Goal: Transaction & Acquisition: Purchase product/service

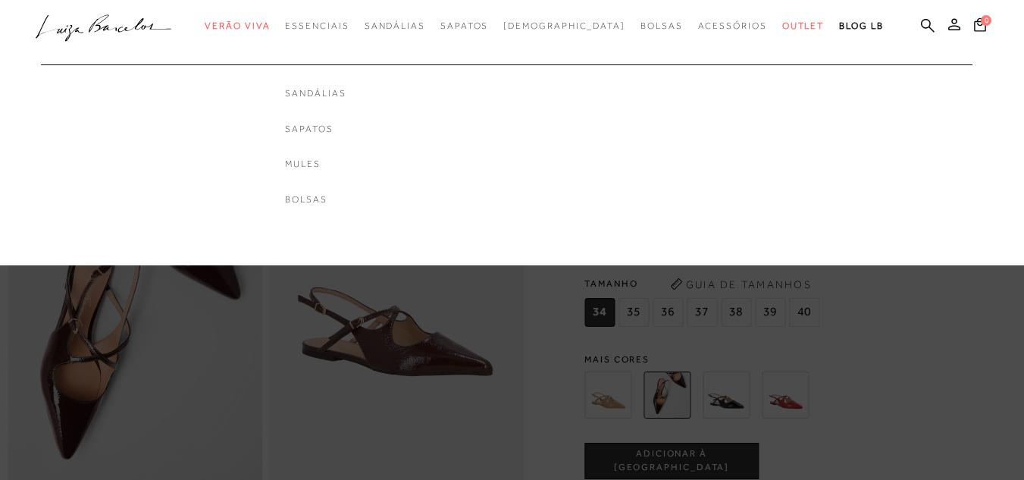
click at [335, 42] on ul "Sandálias Sapatos Mules [GEOGRAPHIC_DATA]" at bounding box center [315, 135] width 364 height 190
click at [346, 96] on link "Sandálias" at bounding box center [315, 93] width 61 height 13
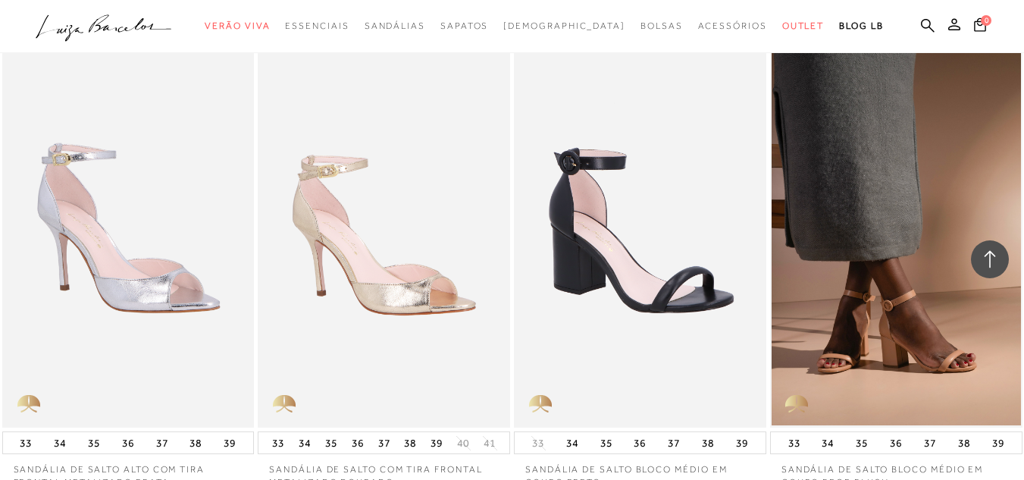
scroll to position [2429, 0]
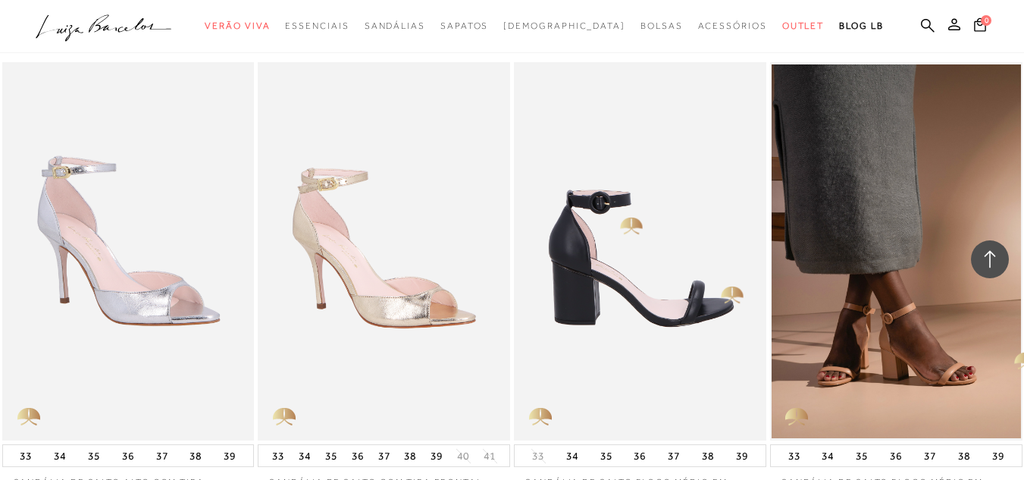
click at [613, 220] on img at bounding box center [640, 251] width 251 height 378
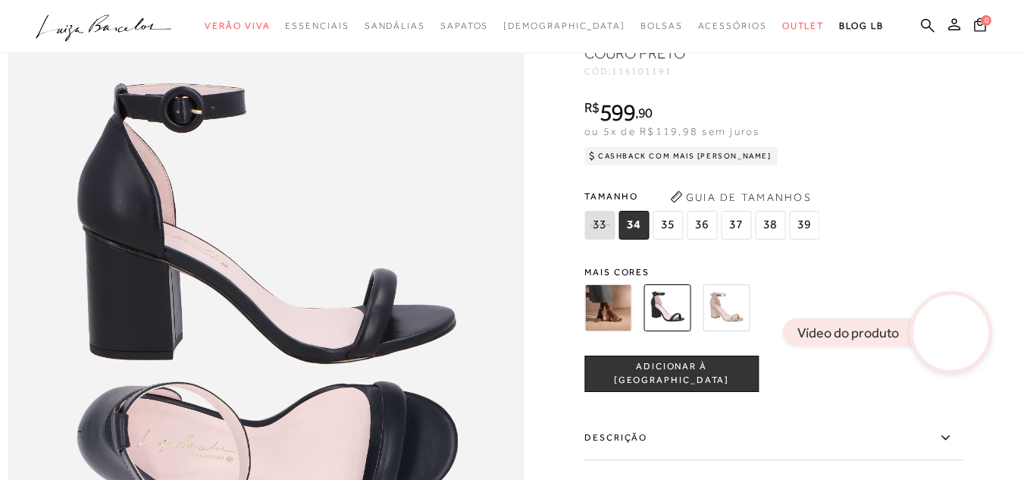
scroll to position [666, 0]
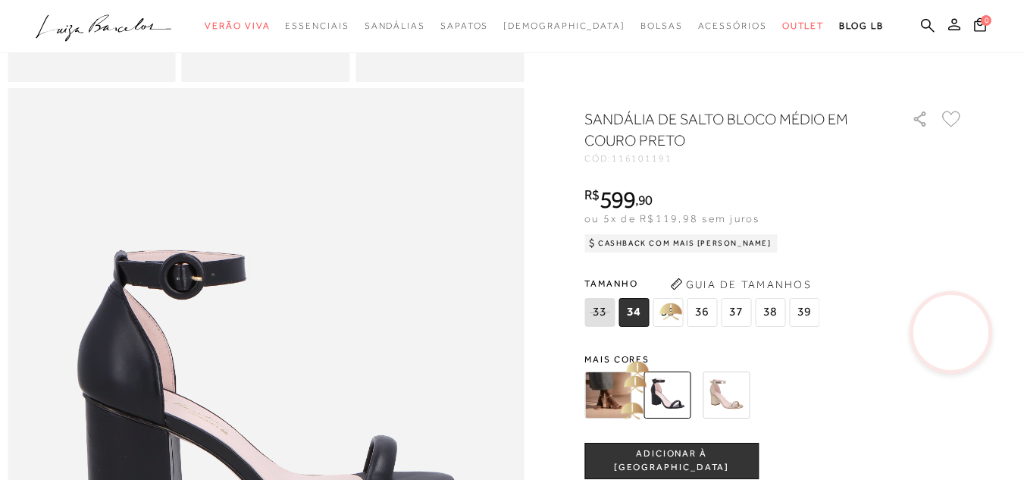
click at [618, 398] on img at bounding box center [607, 394] width 47 height 47
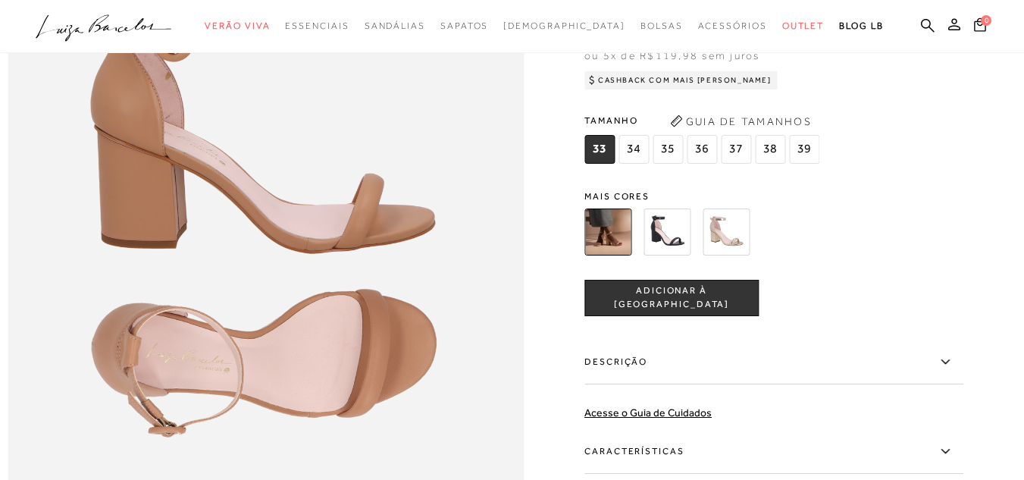
scroll to position [888, 0]
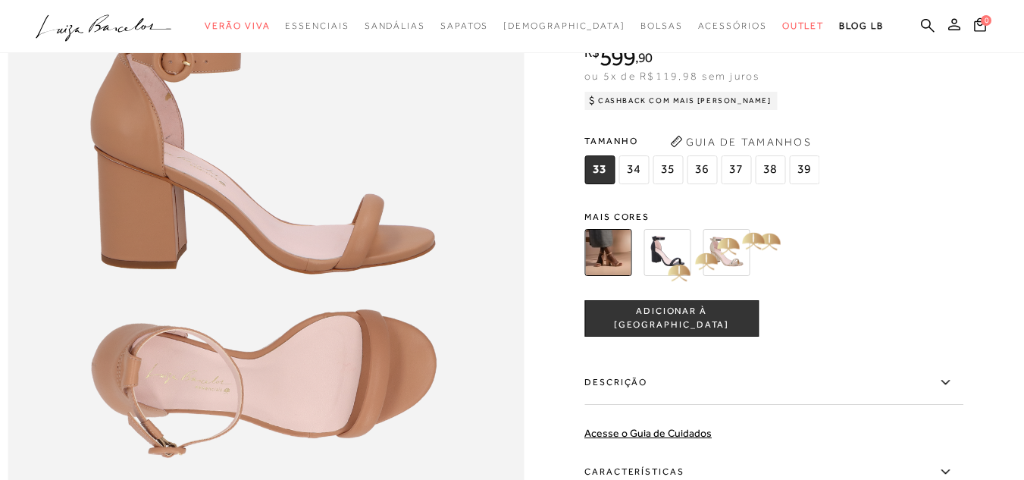
click at [669, 262] on img at bounding box center [667, 252] width 47 height 47
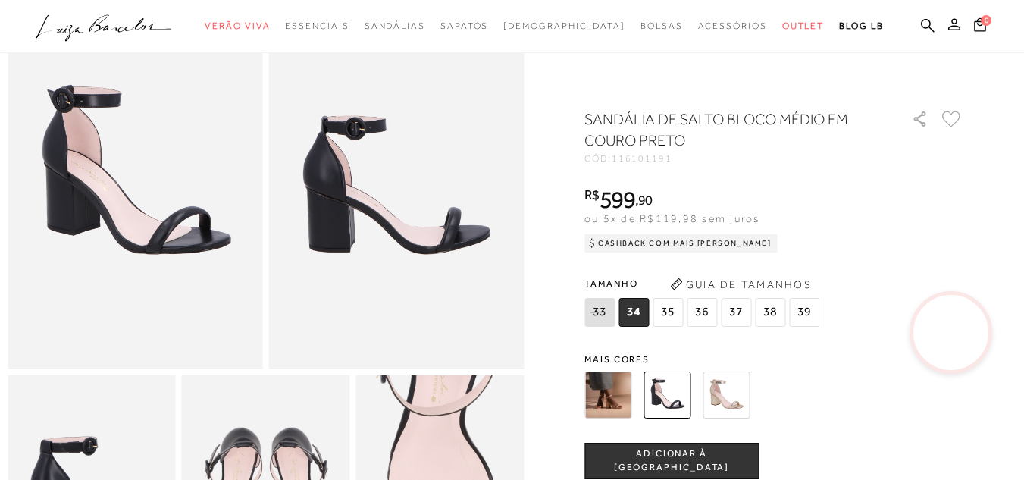
scroll to position [131, 0]
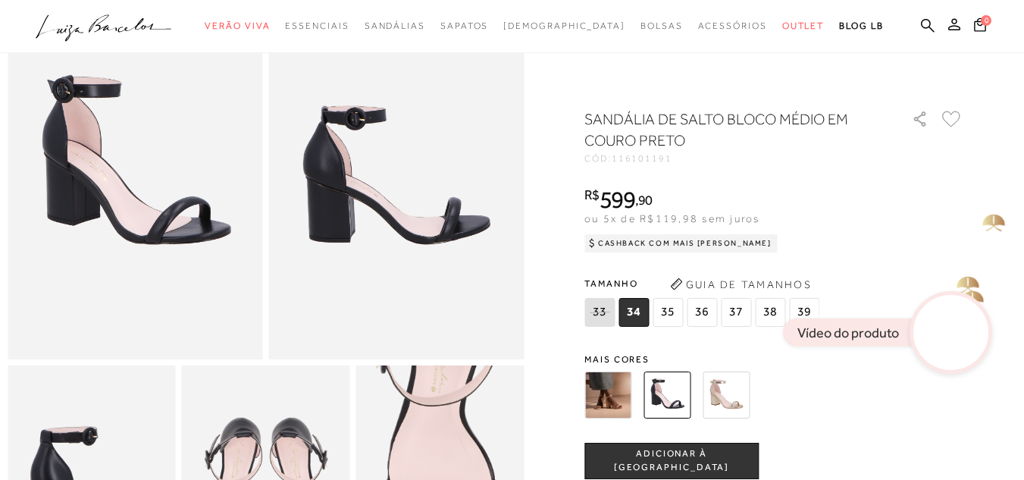
click at [960, 313] on video at bounding box center [951, 332] width 71 height 71
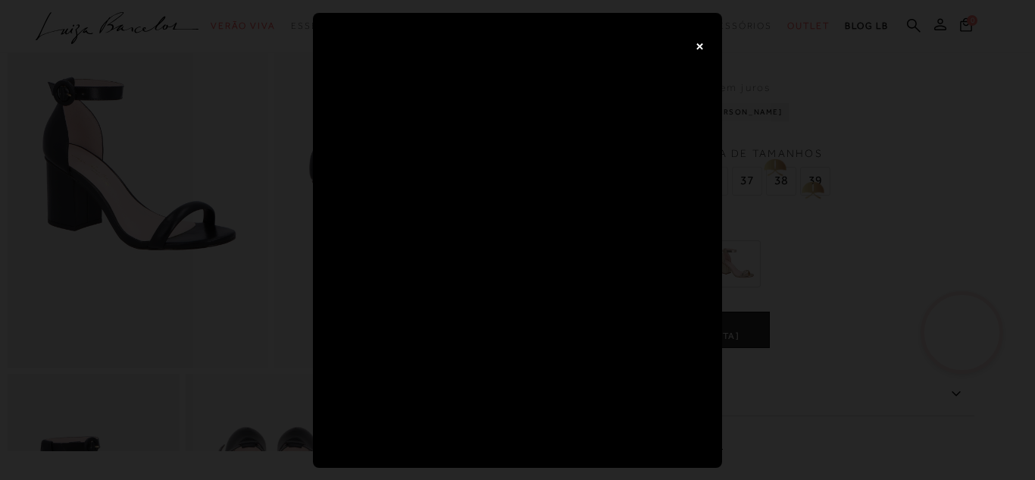
click at [797, 175] on div "×" at bounding box center [517, 240] width 1035 height 480
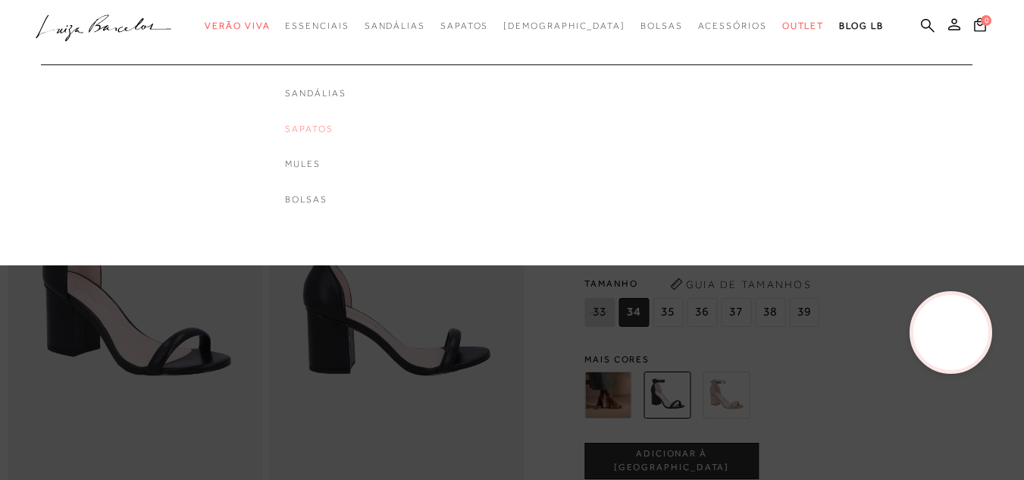
click at [346, 131] on link "Sapatos" at bounding box center [315, 129] width 61 height 13
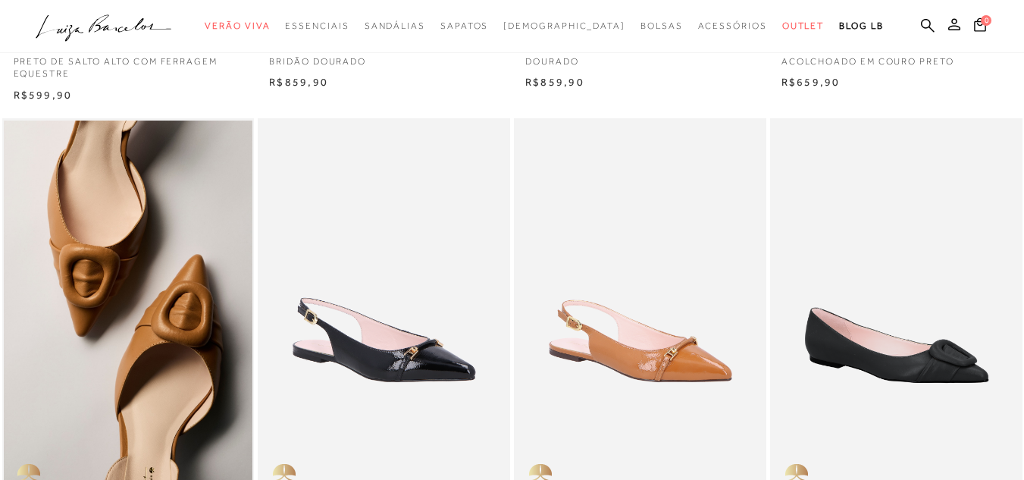
scroll to position [39, 0]
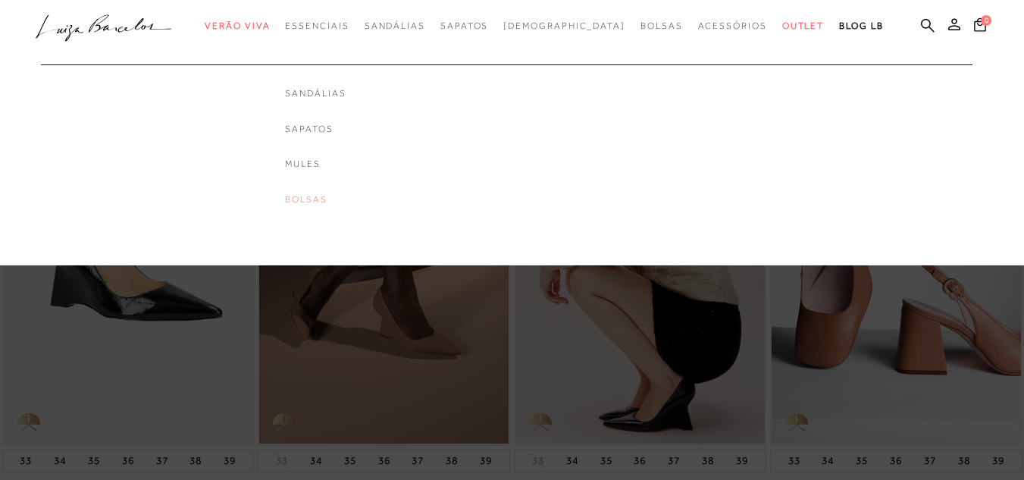
click at [346, 194] on link "Bolsas" at bounding box center [315, 199] width 61 height 13
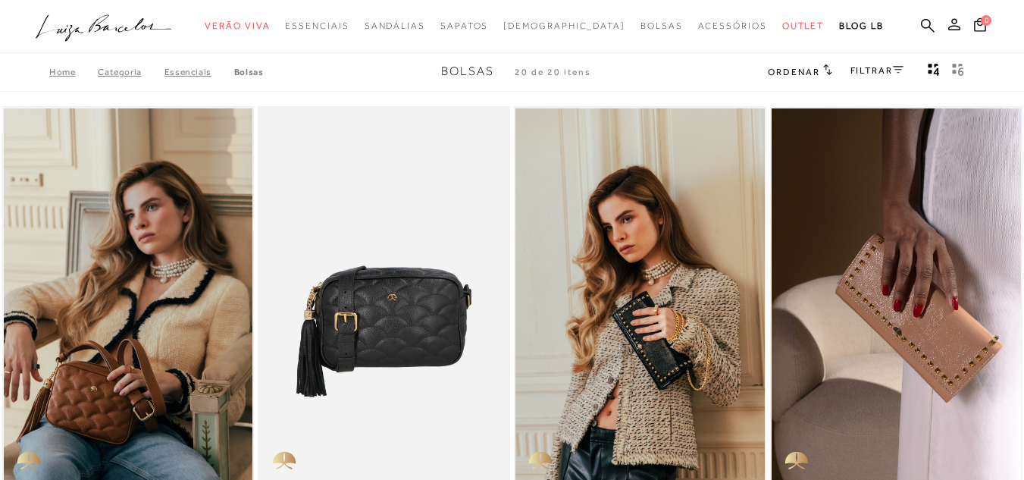
drag, startPoint x: 349, startPoint y: 194, endPoint x: 788, endPoint y: 74, distance: 454.2
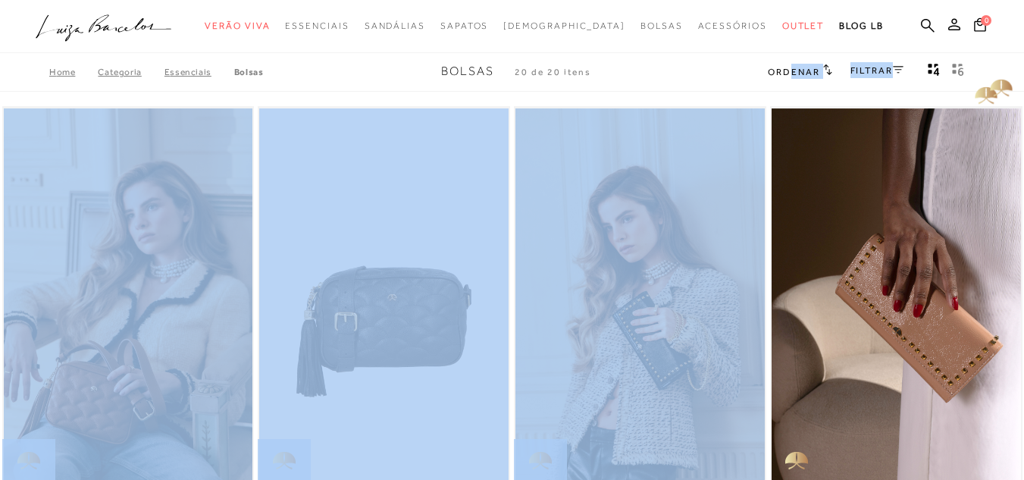
click at [1008, 67] on div "Home Categoria Essenciais Bolsas Bolsas 20 de 20 itens Ordenar Ordenar por Padr…" at bounding box center [512, 71] width 1024 height 39
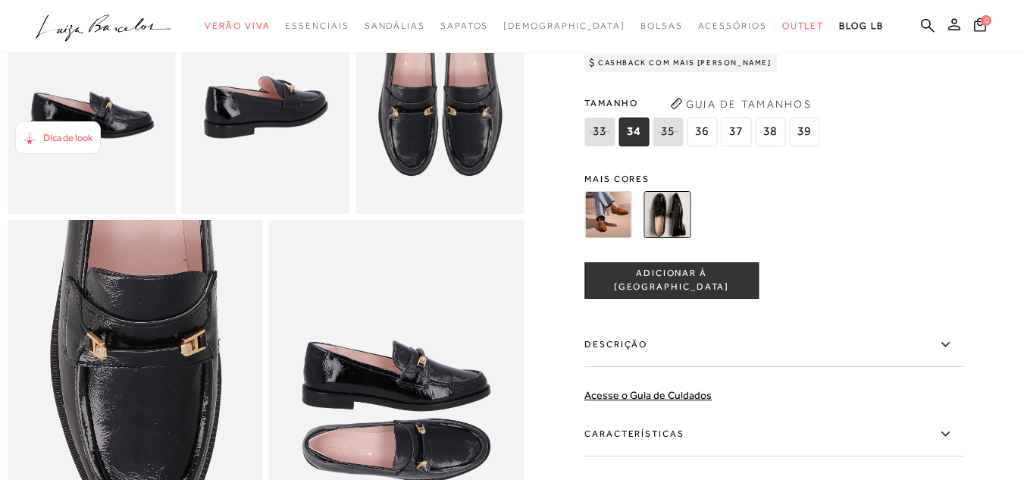
scroll to position [434, 0]
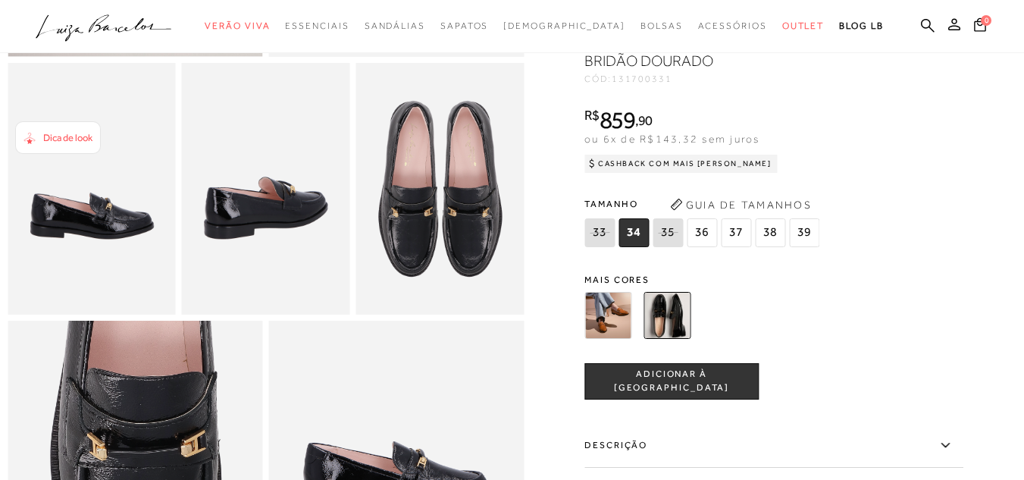
click at [614, 335] on img at bounding box center [607, 315] width 47 height 47
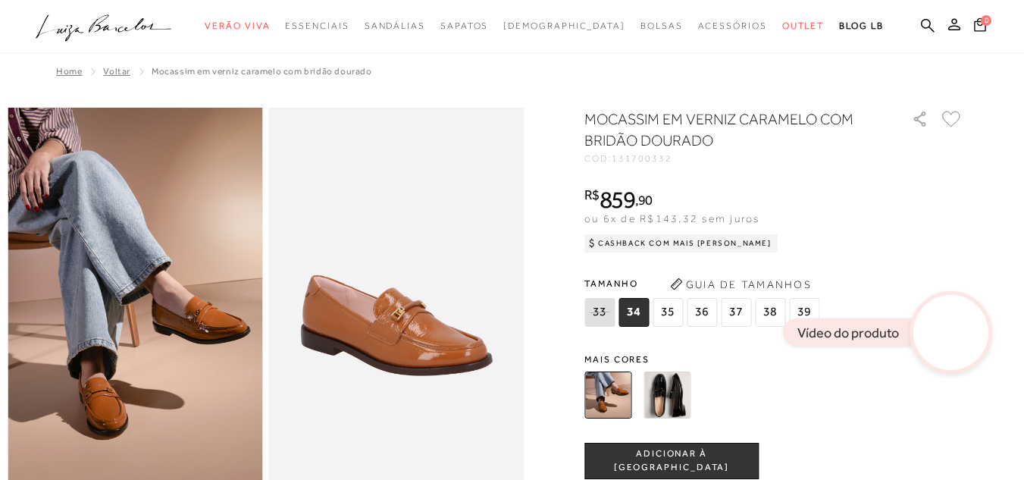
click at [958, 302] on video at bounding box center [951, 332] width 71 height 71
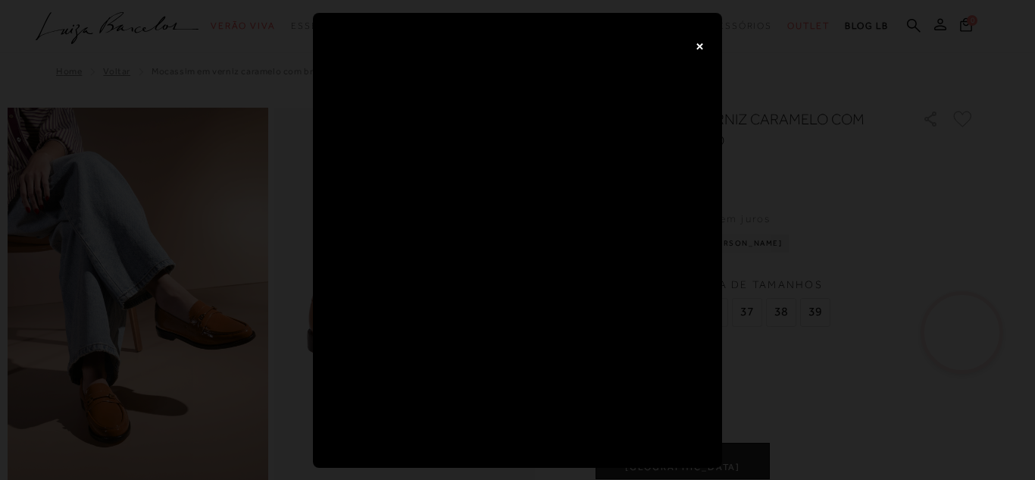
click at [703, 55] on button "×" at bounding box center [699, 45] width 30 height 30
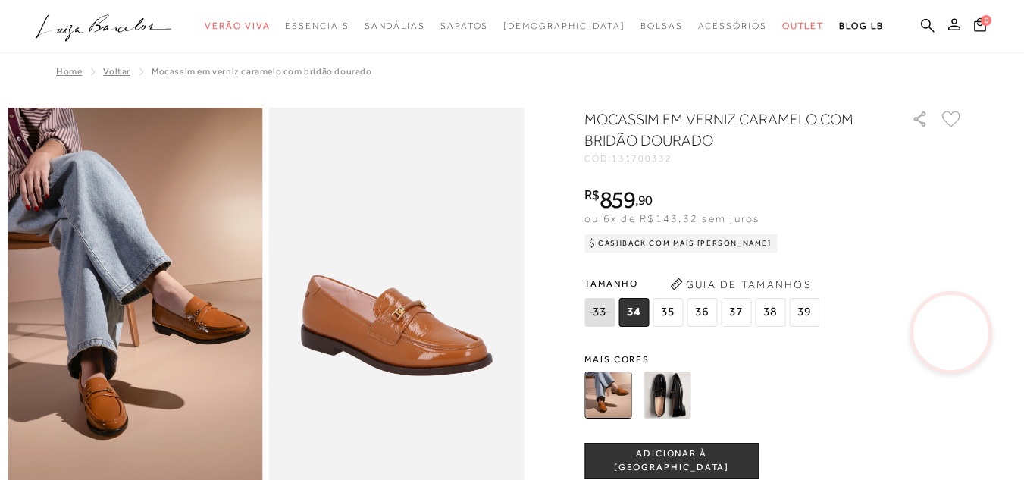
click at [683, 399] on img at bounding box center [667, 394] width 47 height 47
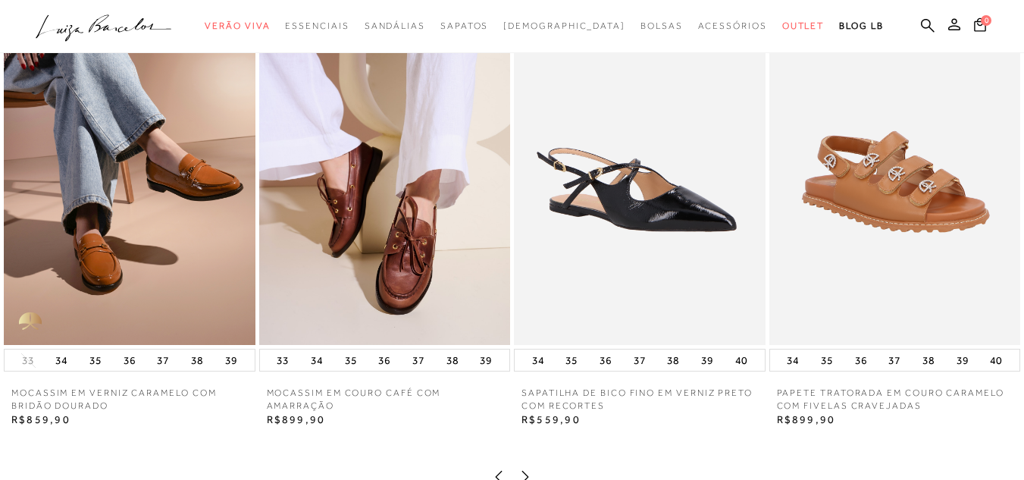
scroll to position [1393, 0]
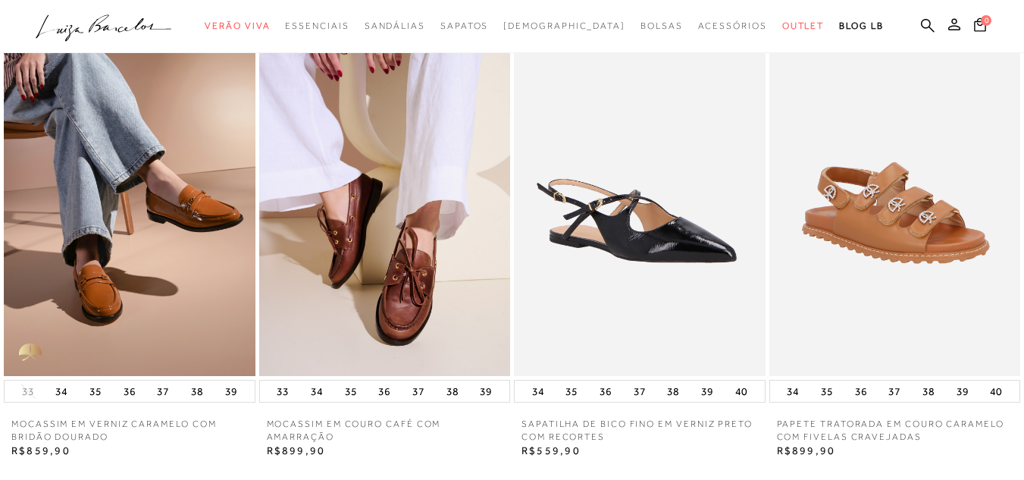
click at [678, 265] on img at bounding box center [640, 187] width 252 height 377
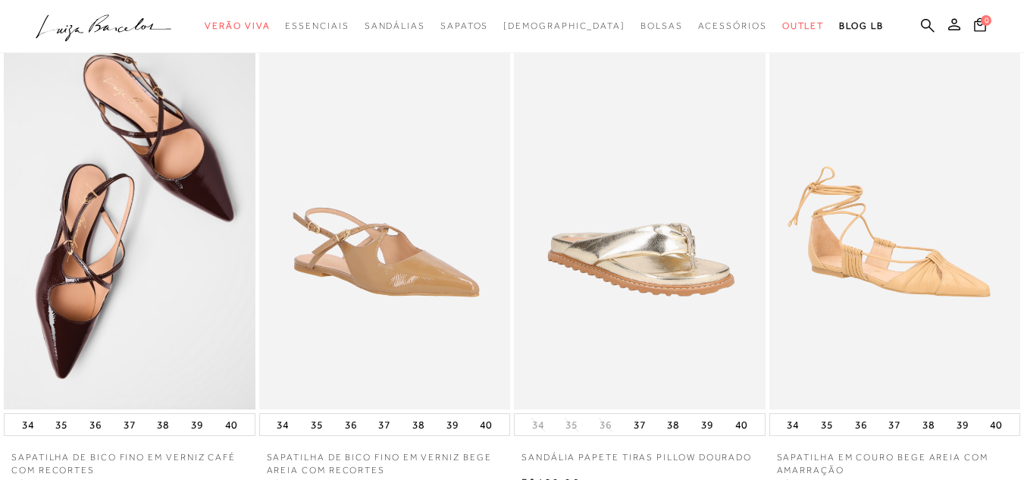
scroll to position [1757, 0]
